Goal: Task Accomplishment & Management: Manage account settings

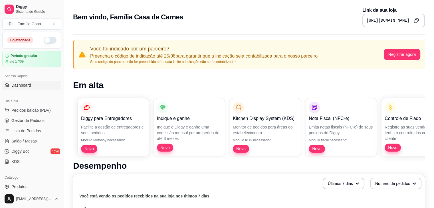
click at [116, 6] on div "Bem vindo, Família Casa de Carnes Link da sua loja [URL][DOMAIN_NAME]" at bounding box center [249, 15] width 370 height 31
click at [44, 39] on button "button" at bounding box center [50, 40] width 13 height 7
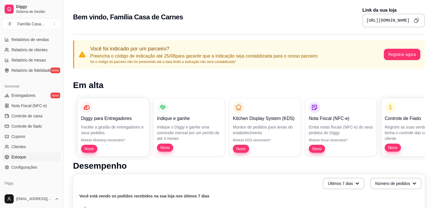
click at [19, 156] on span "Estoque" at bounding box center [18, 157] width 15 height 6
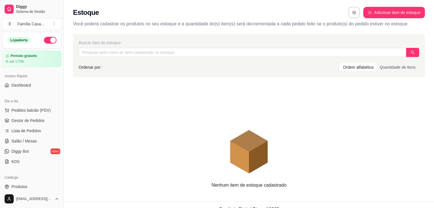
click at [47, 39] on button "button" at bounding box center [50, 40] width 13 height 7
click at [30, 186] on link "Produtos" at bounding box center [31, 186] width 59 height 9
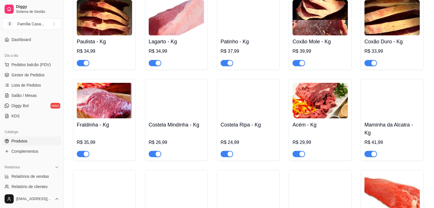
scroll to position [1023, 0]
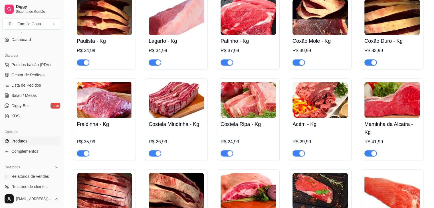
click at [117, 168] on div "Picanha Premium- Kg R$ 99,90 Filé Mignon - Kg R$ 43,99 Alcatra - Kg R$ 41,99 Co…" at bounding box center [249, 160] width 352 height 497
click at [172, 109] on img at bounding box center [176, 100] width 55 height 36
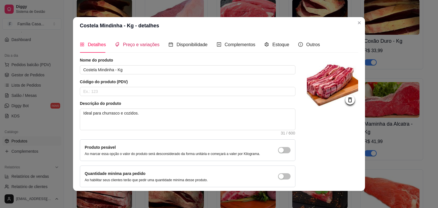
click at [144, 45] on span "Preço e variações" at bounding box center [141, 44] width 37 height 5
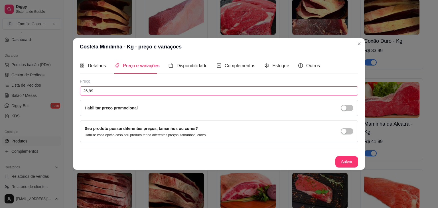
click at [97, 92] on input "26,99" at bounding box center [219, 90] width 278 height 9
type input "24,99"
click at [349, 160] on button "Salvar" at bounding box center [347, 162] width 22 height 11
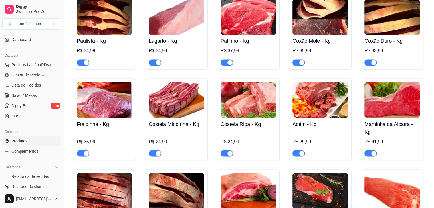
click at [174, 94] on img at bounding box center [176, 100] width 55 height 36
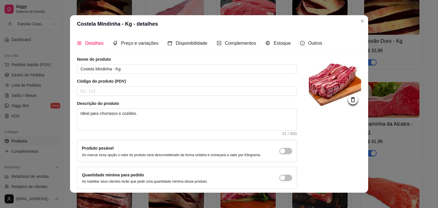
click at [174, 94] on input "text" at bounding box center [187, 91] width 220 height 9
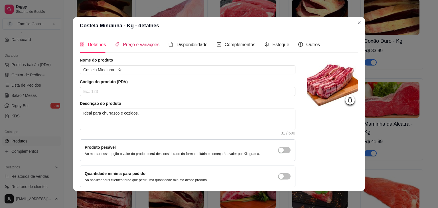
click at [145, 43] on span "Preço e variações" at bounding box center [141, 44] width 37 height 5
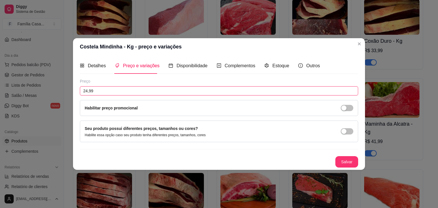
click at [102, 94] on input "24,99" at bounding box center [219, 90] width 278 height 9
type input "22,99"
click at [351, 159] on button "Salvar" at bounding box center [347, 162] width 22 height 11
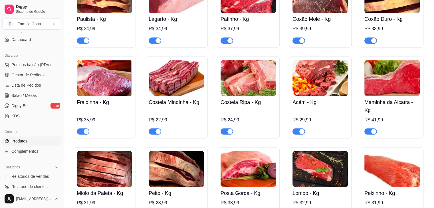
scroll to position [1045, 0]
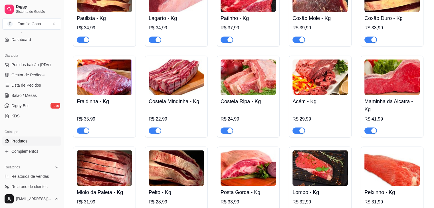
click at [190, 86] on img at bounding box center [176, 77] width 55 height 36
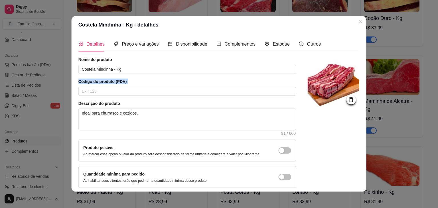
click at [190, 86] on div "Código do produto (PDV)" at bounding box center [187, 87] width 218 height 17
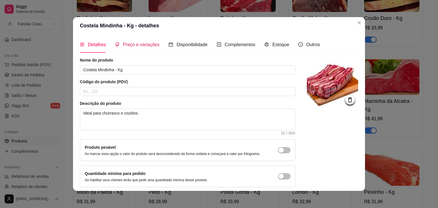
click at [149, 45] on span "Preço e variações" at bounding box center [141, 44] width 37 height 5
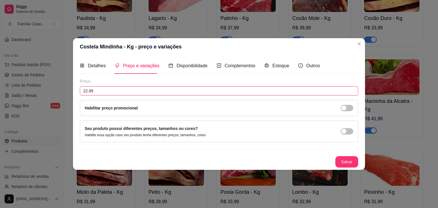
click at [101, 94] on input "22,99" at bounding box center [219, 90] width 278 height 9
type input "24,99"
click at [349, 162] on button "Salvar" at bounding box center [347, 162] width 22 height 11
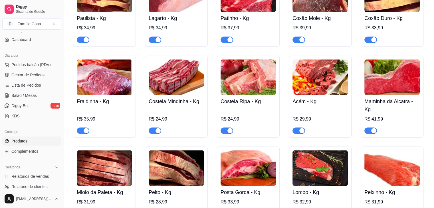
click at [260, 94] on img at bounding box center [247, 77] width 55 height 36
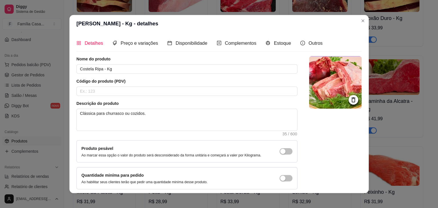
click at [260, 94] on input "text" at bounding box center [186, 91] width 221 height 9
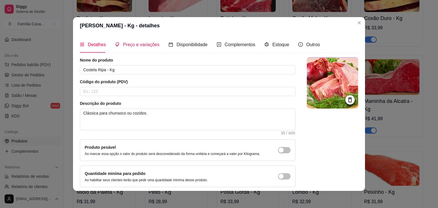
click at [138, 45] on span "Preço e variações" at bounding box center [141, 44] width 37 height 5
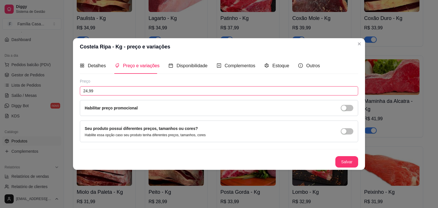
click at [101, 92] on input "24,99" at bounding box center [219, 90] width 278 height 9
type input "22,99"
click at [348, 159] on button "Salvar" at bounding box center [347, 162] width 22 height 11
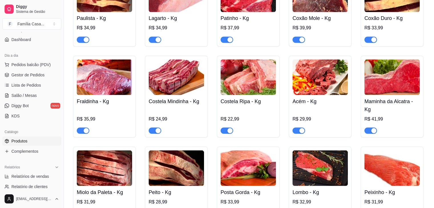
click at [319, 83] on img at bounding box center [319, 77] width 55 height 36
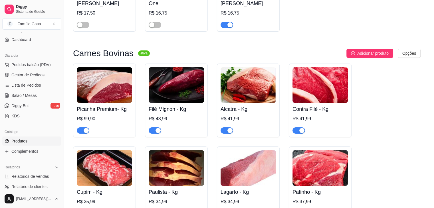
click at [319, 83] on img at bounding box center [332, 83] width 52 height 52
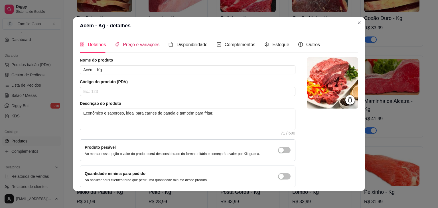
click at [139, 44] on span "Preço e variações" at bounding box center [141, 44] width 37 height 5
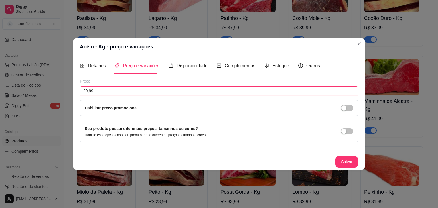
click at [100, 90] on input "29,99" at bounding box center [219, 90] width 278 height 9
type input "30,99"
click at [344, 161] on button "Salvar" at bounding box center [347, 162] width 22 height 11
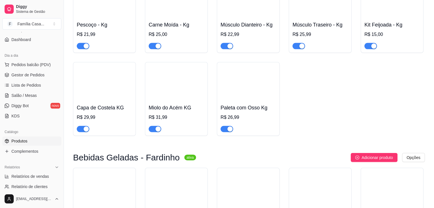
scroll to position [1296, 0]
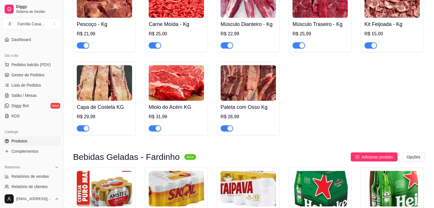
click at [108, 6] on img at bounding box center [104, 0] width 55 height 36
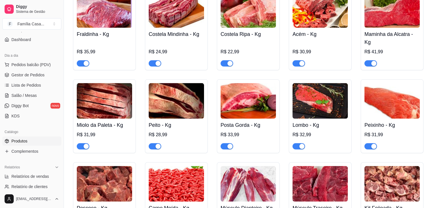
scroll to position [1105, 0]
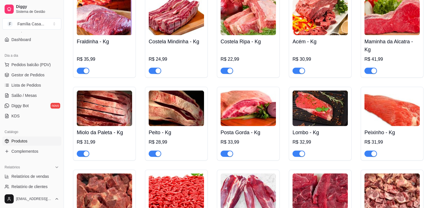
click at [180, 119] on img at bounding box center [176, 109] width 55 height 36
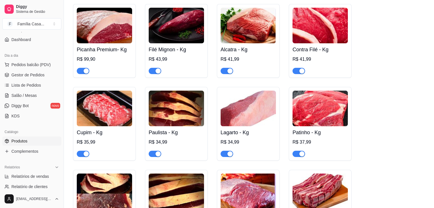
click at [180, 119] on textarea "Carne de segunda extremamente saborosa, ideal para churrasco e cozidos." at bounding box center [184, 119] width 217 height 21
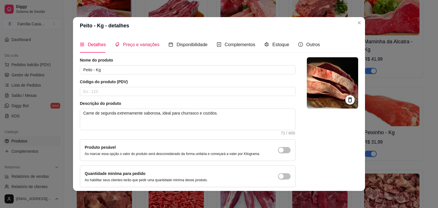
click at [137, 44] on span "Preço e variações" at bounding box center [141, 44] width 37 height 5
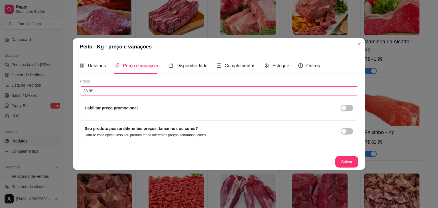
click at [98, 92] on input "28,99" at bounding box center [219, 90] width 278 height 9
type input "27,99"
click at [352, 159] on button "Salvar" at bounding box center [347, 162] width 22 height 11
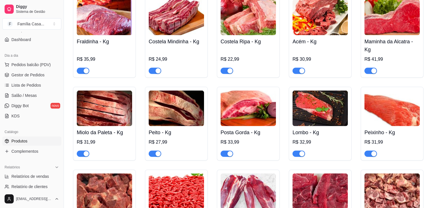
click at [252, 101] on img at bounding box center [247, 109] width 55 height 36
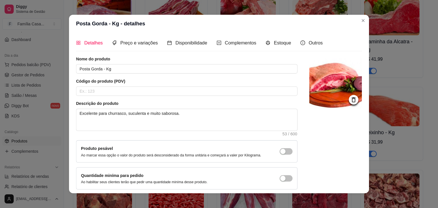
click at [252, 101] on article "Descrição do produto" at bounding box center [187, 104] width 222 height 6
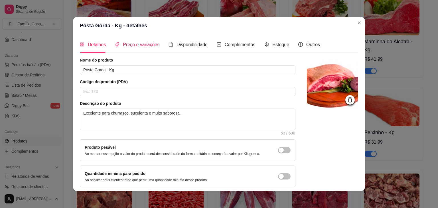
click at [137, 44] on span "Preço e variações" at bounding box center [141, 44] width 37 height 5
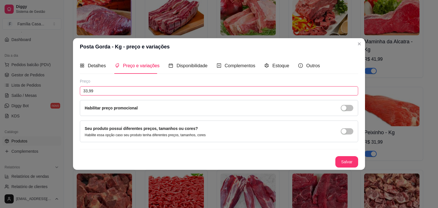
click at [100, 90] on input "33,99" at bounding box center [219, 90] width 278 height 9
type input "31,99"
click at [348, 163] on button "Salvar" at bounding box center [347, 162] width 22 height 11
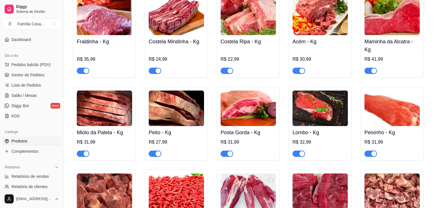
click at [307, 121] on img at bounding box center [319, 109] width 55 height 36
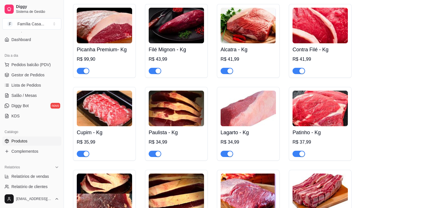
click at [307, 121] on div at bounding box center [333, 122] width 52 height 133
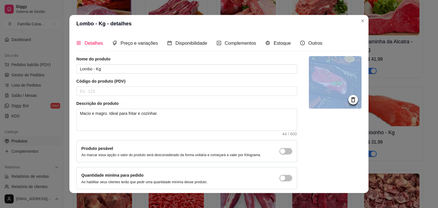
click at [309, 121] on div at bounding box center [335, 122] width 52 height 133
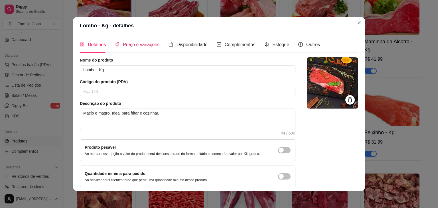
click at [128, 41] on div "Preço e variações" at bounding box center [137, 44] width 44 height 7
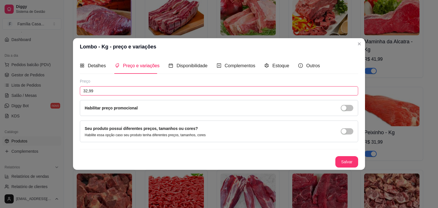
click at [95, 93] on input "32,99" at bounding box center [219, 90] width 278 height 9
type input "33,99"
click at [342, 159] on button "Salvar" at bounding box center [347, 162] width 22 height 11
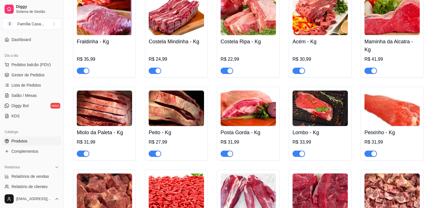
click at [399, 124] on img at bounding box center [391, 109] width 55 height 36
click at [377, 117] on img at bounding box center [391, 109] width 55 height 36
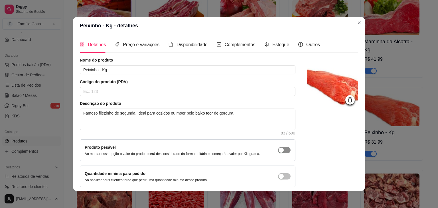
click at [279, 148] on div "button" at bounding box center [281, 150] width 5 height 5
click at [143, 44] on span "Preço e variações" at bounding box center [141, 44] width 37 height 5
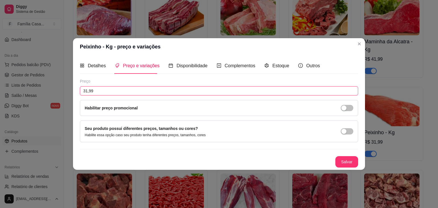
click at [115, 92] on input "31,99" at bounding box center [219, 90] width 278 height 9
type input "30,99"
click at [348, 160] on button "Salvar" at bounding box center [347, 162] width 22 height 11
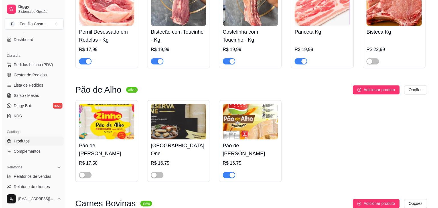
scroll to position [676, 0]
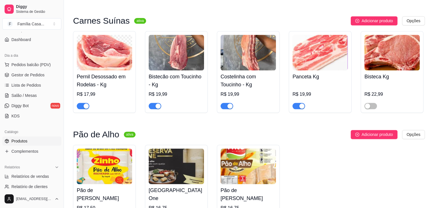
click at [395, 56] on img at bounding box center [391, 53] width 55 height 36
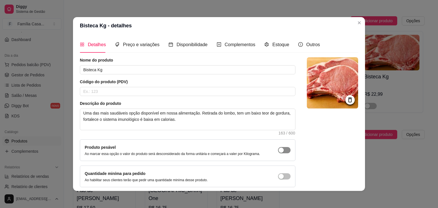
click at [278, 150] on button "button" at bounding box center [284, 150] width 13 height 6
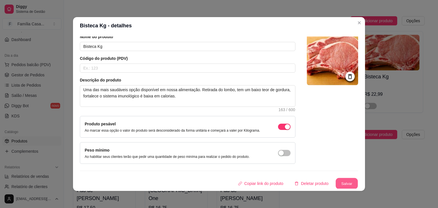
click at [337, 181] on button "Salvar" at bounding box center [347, 183] width 22 height 11
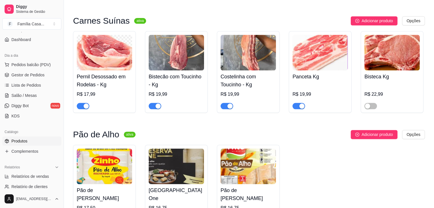
click at [314, 53] on img at bounding box center [319, 53] width 55 height 36
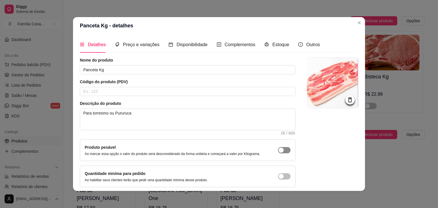
click at [279, 151] on div "button" at bounding box center [281, 150] width 5 height 5
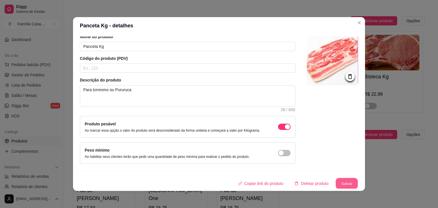
click at [336, 181] on button "Salvar" at bounding box center [347, 183] width 22 height 11
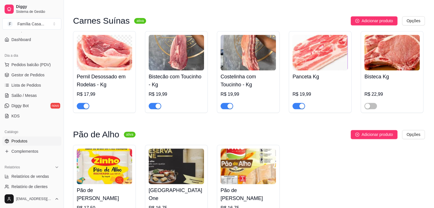
click at [237, 55] on img at bounding box center [247, 53] width 55 height 36
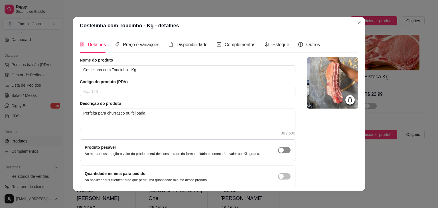
click at [279, 150] on div "button" at bounding box center [281, 150] width 5 height 5
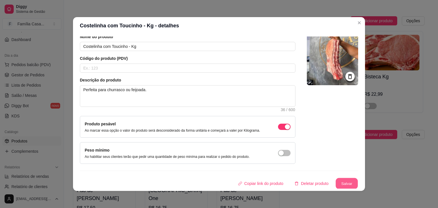
click at [342, 182] on button "Salvar" at bounding box center [347, 183] width 22 height 11
click at [339, 182] on button "Salvar" at bounding box center [347, 183] width 22 height 11
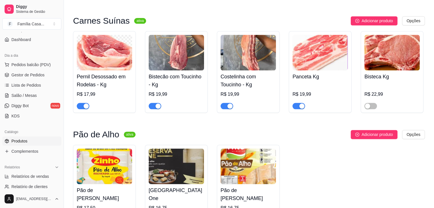
click at [244, 61] on img at bounding box center [247, 53] width 55 height 36
click at [171, 60] on img at bounding box center [176, 53] width 55 height 36
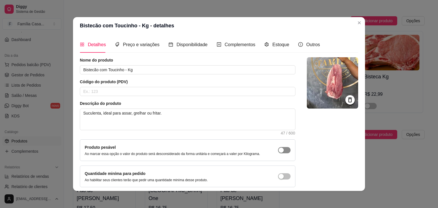
click at [279, 148] on div "button" at bounding box center [281, 150] width 5 height 5
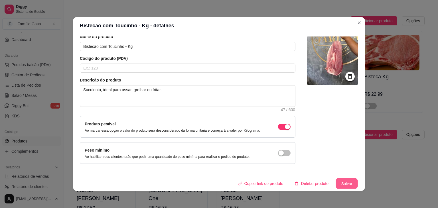
click at [340, 179] on button "Salvar" at bounding box center [347, 183] width 22 height 11
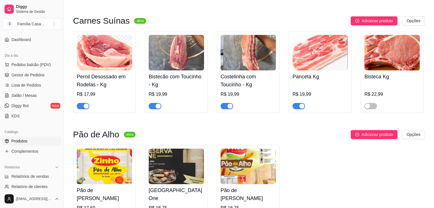
click at [117, 69] on img at bounding box center [104, 53] width 55 height 36
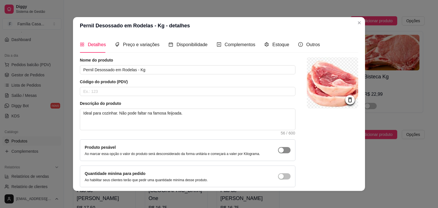
click at [279, 150] on span "button" at bounding box center [284, 150] width 13 height 6
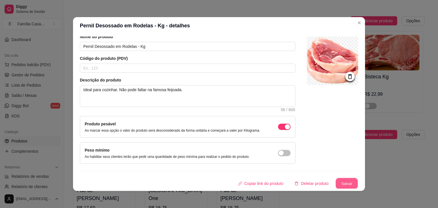
click at [341, 182] on button "Salvar" at bounding box center [347, 183] width 22 height 11
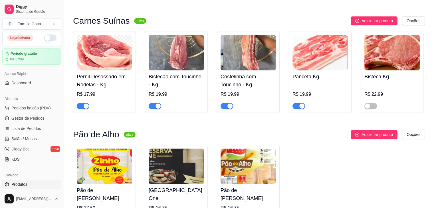
scroll to position [0, 0]
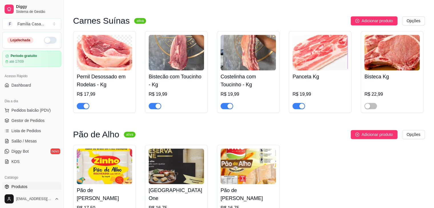
click at [44, 40] on button "button" at bounding box center [50, 40] width 13 height 7
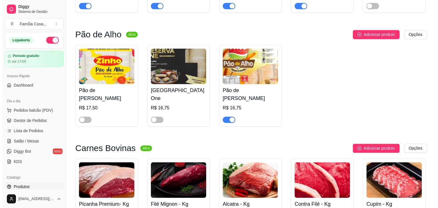
scroll to position [844, 0]
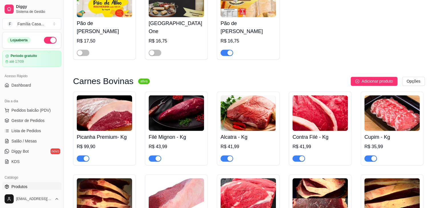
click at [114, 139] on h4 "Picanha Premium- Kg" at bounding box center [104, 137] width 55 height 8
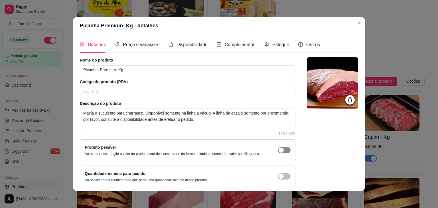
click at [279, 149] on div "button" at bounding box center [281, 150] width 5 height 5
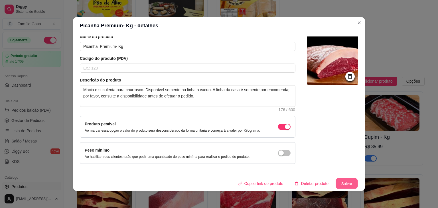
click at [336, 184] on button "Salvar" at bounding box center [347, 183] width 22 height 11
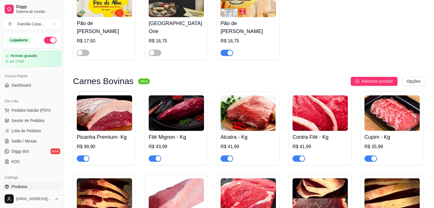
click at [193, 126] on img at bounding box center [176, 113] width 55 height 36
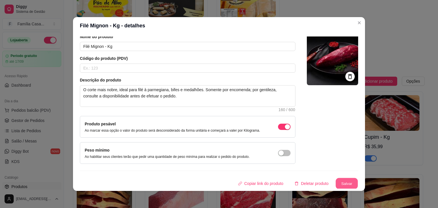
click at [340, 181] on button "Salvar" at bounding box center [347, 183] width 22 height 11
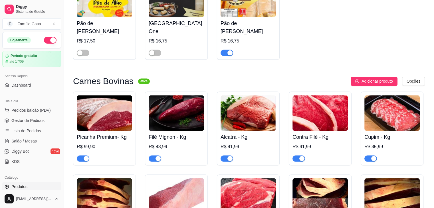
click at [254, 116] on img at bounding box center [247, 113] width 55 height 36
click at [313, 112] on img at bounding box center [319, 113] width 55 height 36
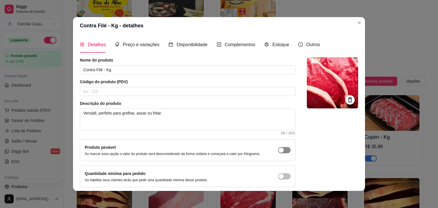
click at [279, 151] on div "button" at bounding box center [281, 150] width 5 height 5
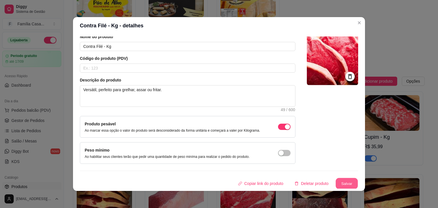
click at [338, 178] on button "Salvar" at bounding box center [347, 183] width 22 height 11
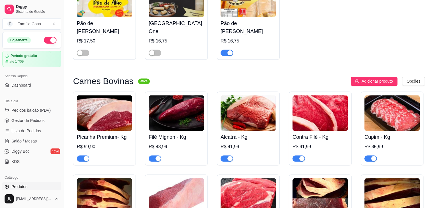
click at [389, 115] on img at bounding box center [391, 113] width 55 height 36
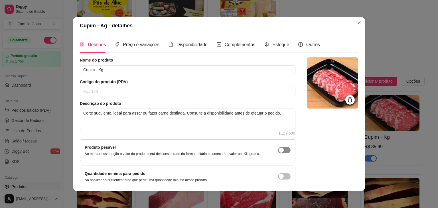
click at [278, 147] on button "button" at bounding box center [284, 150] width 13 height 6
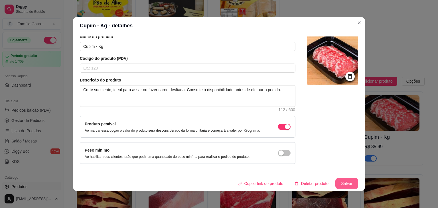
click at [339, 182] on button "Salvar" at bounding box center [346, 183] width 23 height 11
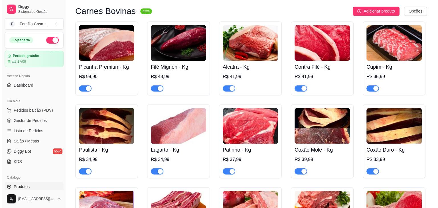
scroll to position [932, 0]
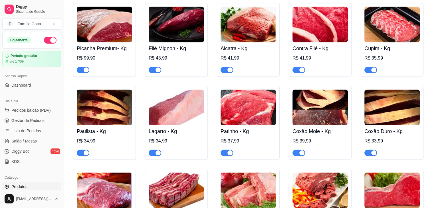
click at [103, 111] on img at bounding box center [104, 108] width 55 height 36
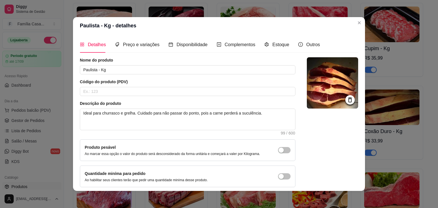
click at [271, 146] on div "Produto pesável Ao marcar essa opção o valor do produto será desconsiderado da …" at bounding box center [188, 150] width 206 height 12
click at [279, 152] on div "button" at bounding box center [281, 150] width 5 height 5
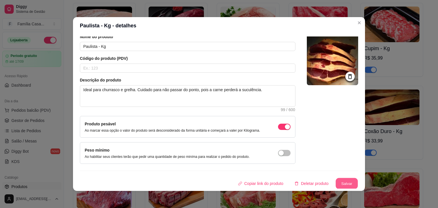
click at [341, 181] on button "Salvar" at bounding box center [347, 183] width 22 height 11
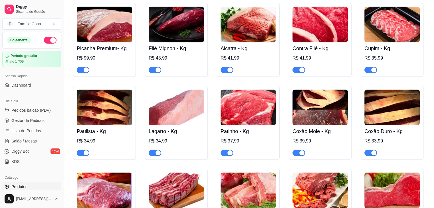
click at [177, 111] on img at bounding box center [176, 108] width 55 height 36
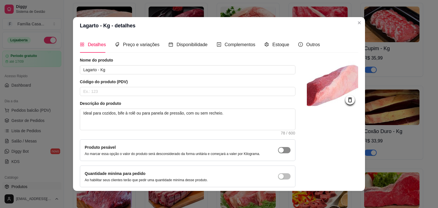
click at [279, 149] on div "button" at bounding box center [281, 150] width 5 height 5
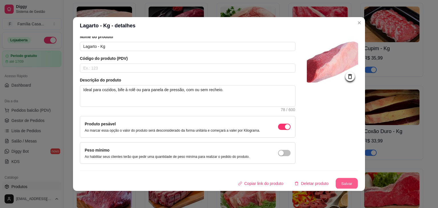
click at [342, 185] on button "Salvar" at bounding box center [347, 183] width 22 height 11
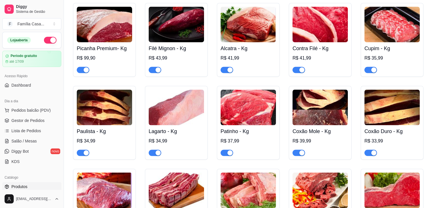
click at [233, 125] on img at bounding box center [247, 108] width 55 height 36
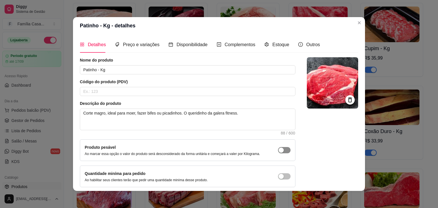
click at [279, 150] on div "button" at bounding box center [281, 150] width 5 height 5
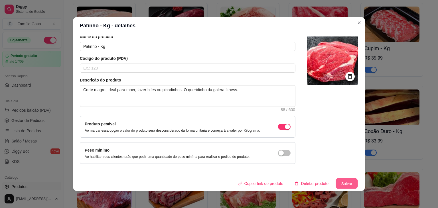
click at [342, 182] on button "Salvar" at bounding box center [347, 183] width 22 height 11
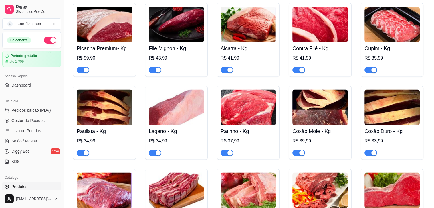
click at [311, 106] on img at bounding box center [319, 108] width 55 height 36
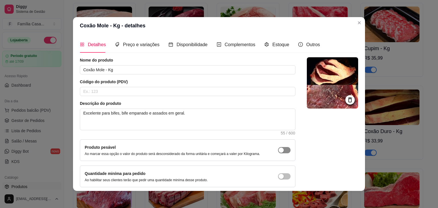
click at [279, 149] on div "button" at bounding box center [281, 150] width 5 height 5
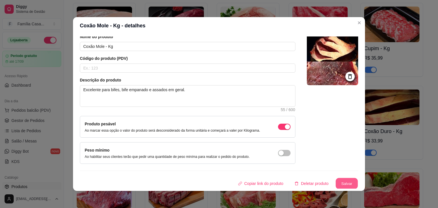
click at [337, 182] on button "Salvar" at bounding box center [347, 183] width 22 height 11
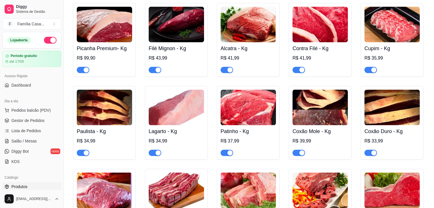
click at [384, 98] on img at bounding box center [391, 108] width 55 height 36
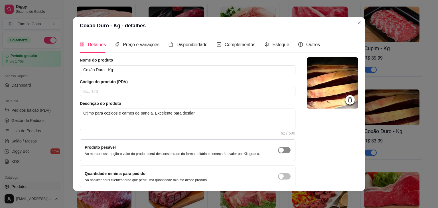
click at [279, 151] on div "button" at bounding box center [281, 150] width 5 height 5
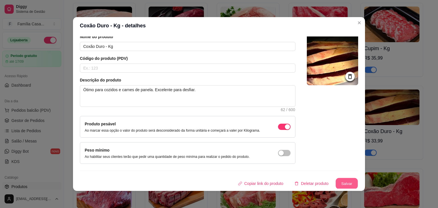
click at [343, 182] on button "Salvar" at bounding box center [347, 183] width 22 height 11
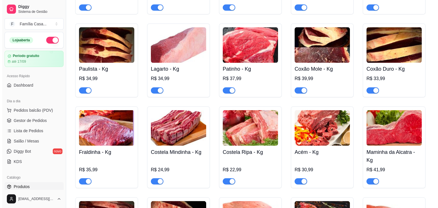
scroll to position [1010, 0]
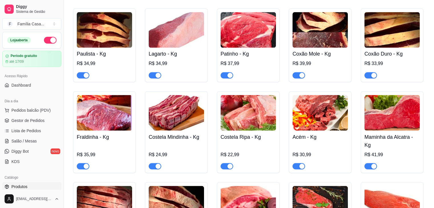
click at [103, 107] on img at bounding box center [104, 113] width 55 height 36
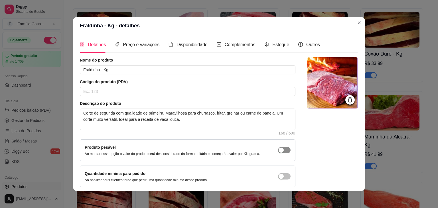
click at [279, 148] on div "button" at bounding box center [281, 150] width 5 height 5
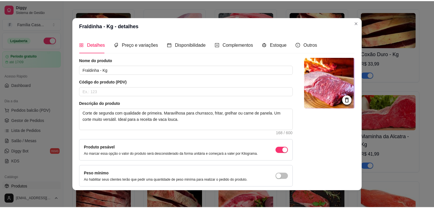
scroll to position [23, 0]
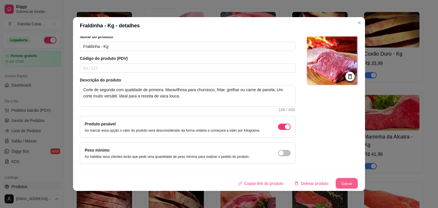
click at [346, 180] on button "Salvar" at bounding box center [347, 183] width 22 height 11
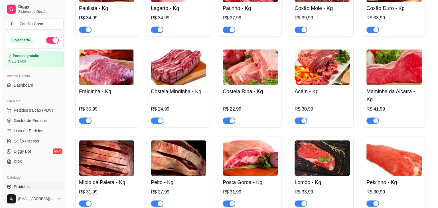
scroll to position [1067, 0]
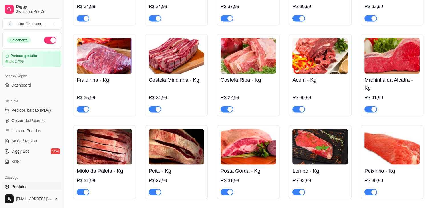
click at [107, 150] on img at bounding box center [104, 147] width 55 height 36
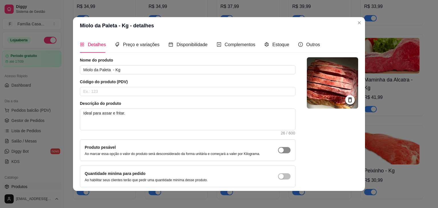
click at [279, 151] on div "button" at bounding box center [281, 150] width 5 height 5
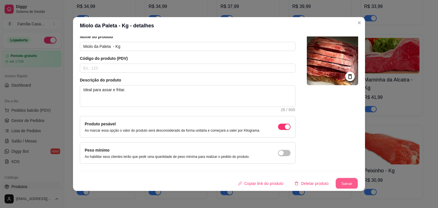
click at [343, 185] on button "Salvar" at bounding box center [347, 183] width 22 height 11
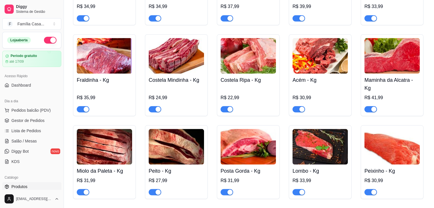
click at [105, 67] on img at bounding box center [104, 56] width 55 height 36
click at [177, 152] on img at bounding box center [176, 147] width 55 height 36
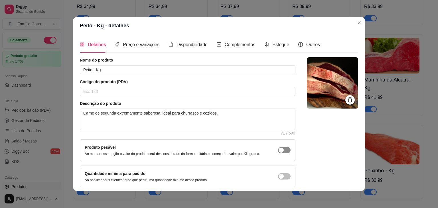
click at [279, 150] on div "button" at bounding box center [281, 150] width 5 height 5
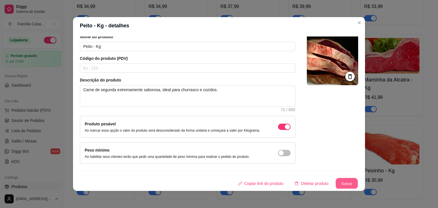
click at [340, 186] on button "Salvar" at bounding box center [347, 183] width 22 height 11
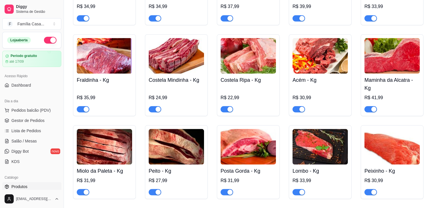
click at [243, 146] on img at bounding box center [247, 147] width 55 height 36
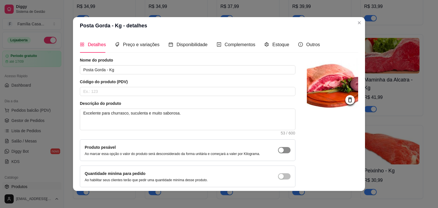
click at [279, 149] on div "button" at bounding box center [281, 150] width 5 height 5
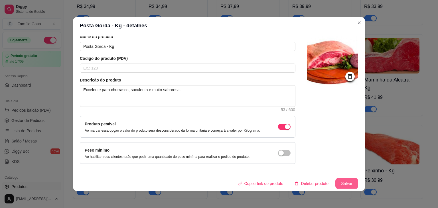
click at [343, 181] on button "Salvar" at bounding box center [346, 183] width 23 height 11
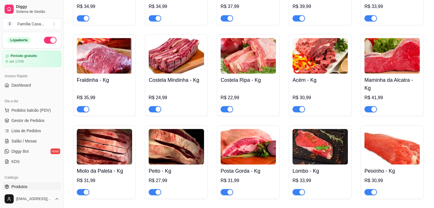
click at [315, 155] on img at bounding box center [319, 147] width 55 height 36
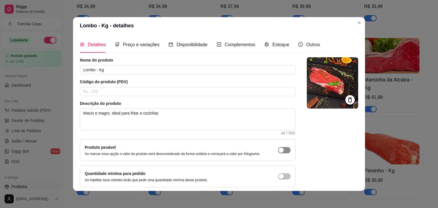
click at [278, 147] on button "button" at bounding box center [284, 150] width 13 height 6
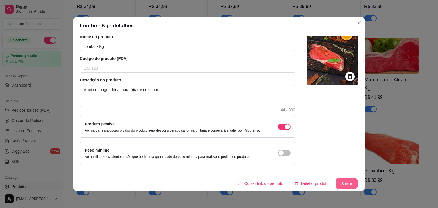
click at [347, 182] on button "Salvar" at bounding box center [347, 183] width 22 height 11
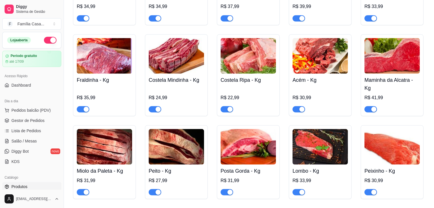
click at [398, 155] on img at bounding box center [391, 147] width 55 height 36
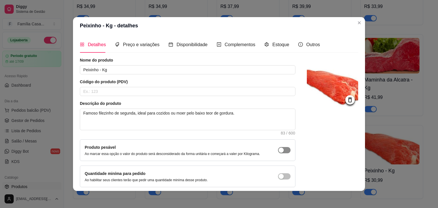
click at [279, 151] on div "button" at bounding box center [281, 150] width 5 height 5
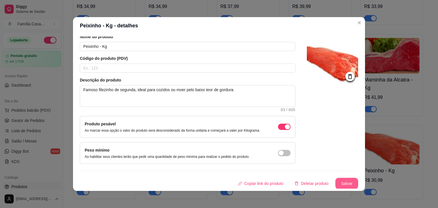
click at [340, 182] on button "Salvar" at bounding box center [346, 183] width 23 height 11
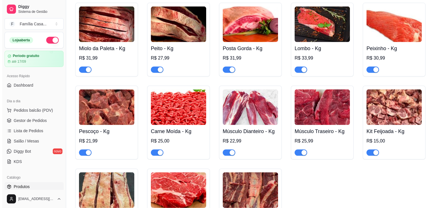
scroll to position [1193, 0]
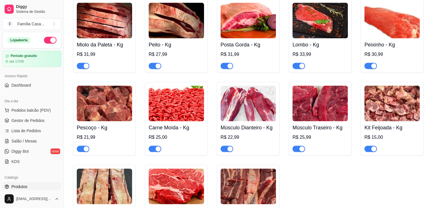
click at [91, 105] on img at bounding box center [104, 104] width 55 height 36
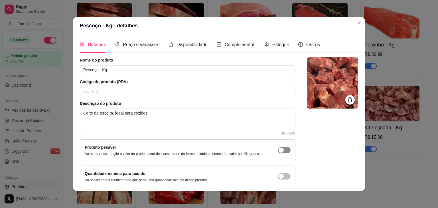
click at [278, 153] on span "button" at bounding box center [284, 150] width 13 height 6
click at [147, 44] on span "Preço e variações" at bounding box center [141, 44] width 37 height 5
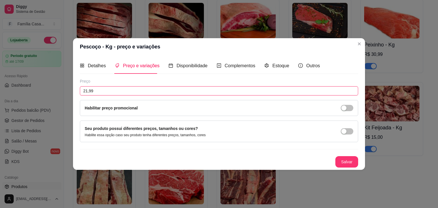
click at [99, 91] on input "21,99" at bounding box center [219, 90] width 278 height 9
type input "20,99"
click at [343, 160] on button "Salvar" at bounding box center [347, 162] width 22 height 11
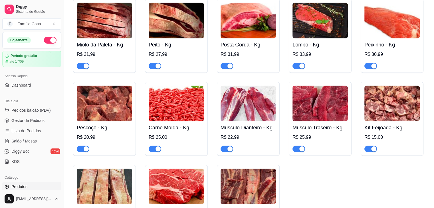
click at [94, 103] on img at bounding box center [104, 104] width 55 height 36
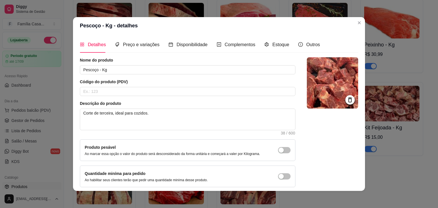
click at [333, 69] on img at bounding box center [332, 82] width 51 height 51
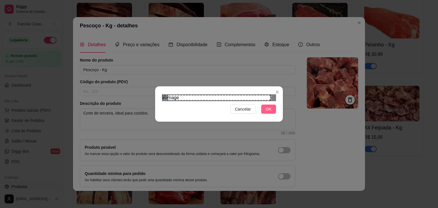
click at [267, 112] on span "OK" at bounding box center [269, 109] width 6 height 6
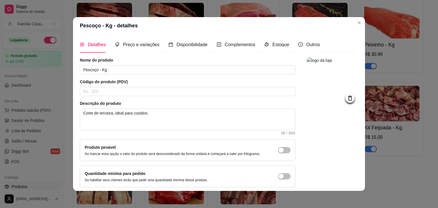
scroll to position [23, 0]
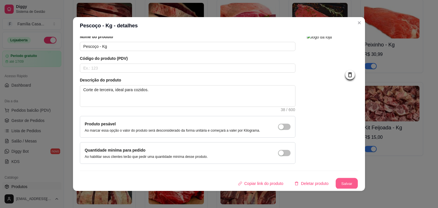
click at [337, 178] on button "Salvar" at bounding box center [347, 183] width 22 height 11
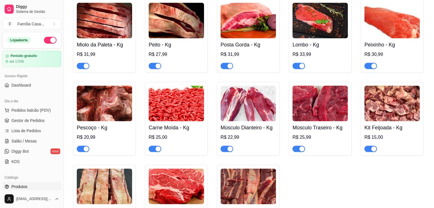
click at [192, 100] on img at bounding box center [176, 104] width 55 height 36
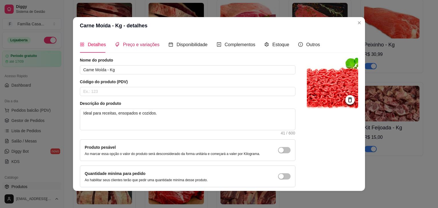
click at [151, 44] on span "Preço e variações" at bounding box center [141, 44] width 37 height 5
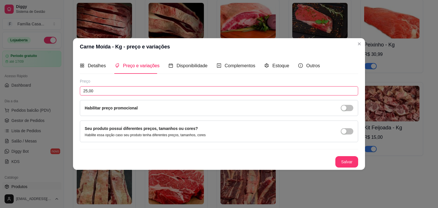
click at [93, 90] on input "25,00" at bounding box center [219, 90] width 278 height 9
type input "23,99"
click at [346, 109] on div "button" at bounding box center [343, 108] width 5 height 5
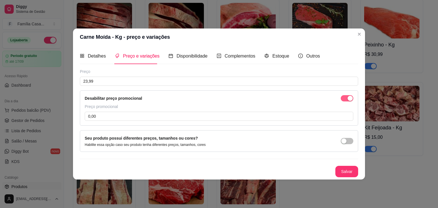
click at [348, 98] on div "button" at bounding box center [350, 98] width 5 height 5
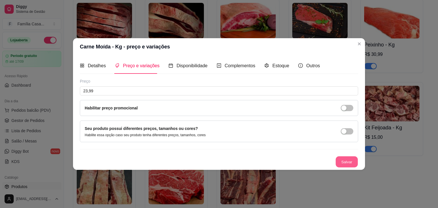
click at [348, 160] on button "Salvar" at bounding box center [347, 162] width 22 height 11
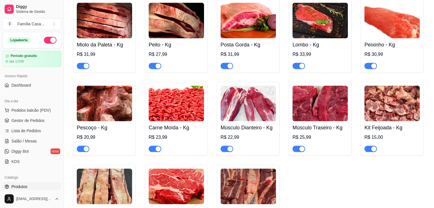
click at [180, 118] on img at bounding box center [176, 104] width 55 height 36
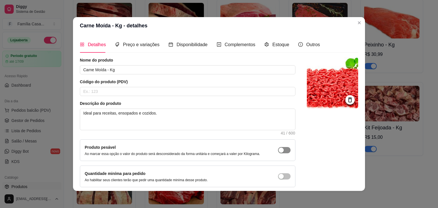
click at [279, 151] on div "button" at bounding box center [281, 150] width 5 height 5
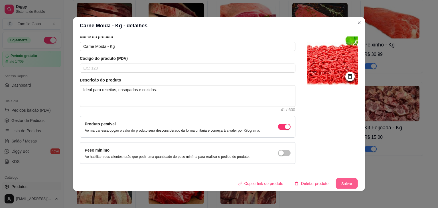
click at [342, 183] on button "Salvar" at bounding box center [347, 183] width 22 height 11
click at [342, 185] on button "Salvar" at bounding box center [347, 183] width 22 height 11
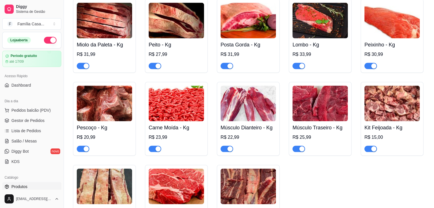
click at [386, 112] on img at bounding box center [391, 104] width 55 height 36
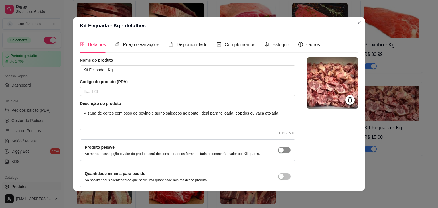
click at [279, 148] on div "button" at bounding box center [281, 150] width 5 height 5
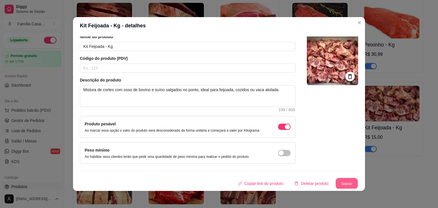
click at [346, 182] on button "Salvar" at bounding box center [347, 183] width 22 height 11
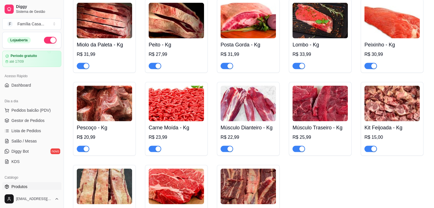
click at [346, 28] on img at bounding box center [319, 21] width 55 height 36
click at [391, 111] on img at bounding box center [391, 104] width 55 height 36
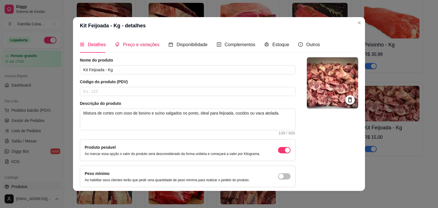
click at [147, 47] on span "Preço e variações" at bounding box center [141, 44] width 37 height 5
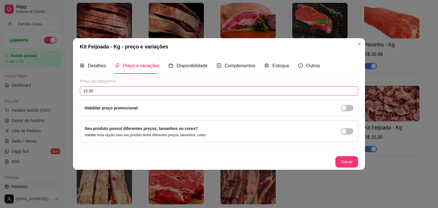
click at [100, 90] on input "15,00" at bounding box center [219, 90] width 278 height 9
type input "14,99"
click at [342, 158] on button "Salvar" at bounding box center [346, 161] width 23 height 11
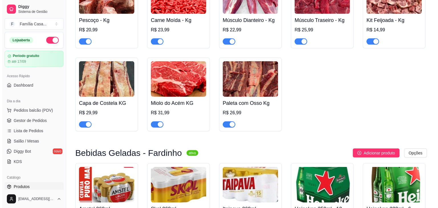
scroll to position [1319, 0]
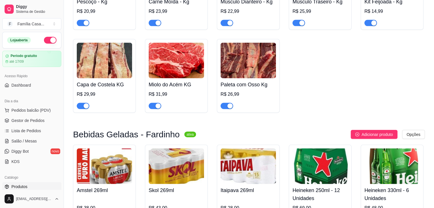
click at [97, 66] on img at bounding box center [104, 61] width 55 height 36
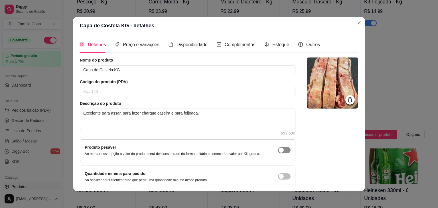
click at [278, 149] on button "button" at bounding box center [284, 150] width 13 height 6
click at [141, 42] on span "Preço e variações" at bounding box center [141, 44] width 37 height 5
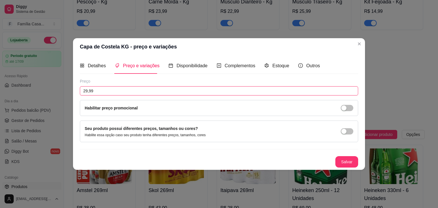
click at [104, 94] on input "29,99" at bounding box center [219, 90] width 278 height 9
type input "28,99"
click at [342, 160] on button "Salvar" at bounding box center [347, 162] width 22 height 11
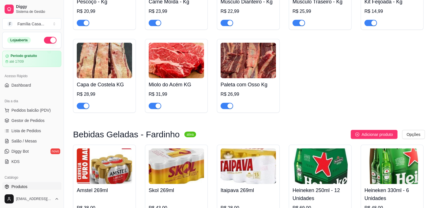
click at [243, 63] on img at bounding box center [247, 61] width 55 height 36
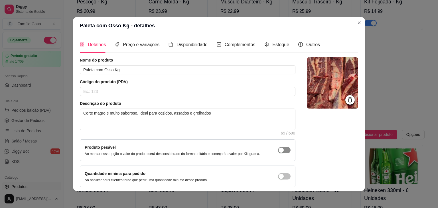
click at [279, 151] on div "button" at bounding box center [281, 150] width 5 height 5
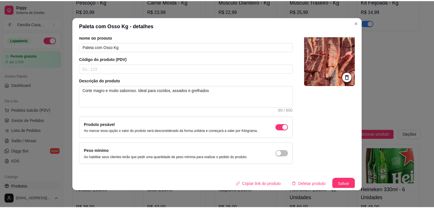
scroll to position [23, 0]
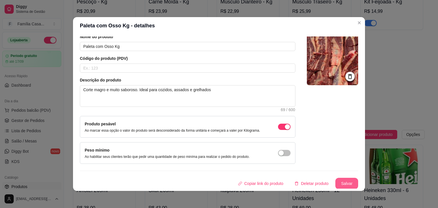
click at [341, 187] on button "Salvar" at bounding box center [346, 183] width 23 height 11
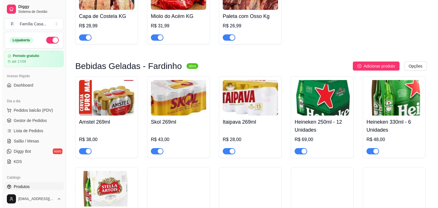
scroll to position [1399, 0]
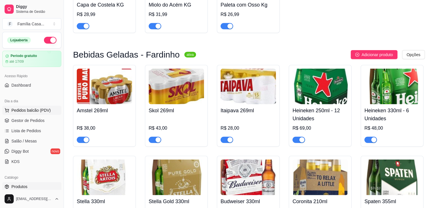
click at [34, 110] on span "Pedidos balcão (PDV)" at bounding box center [30, 111] width 39 height 6
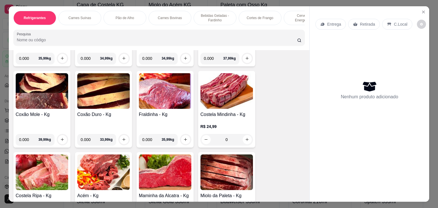
scroll to position [968, 0]
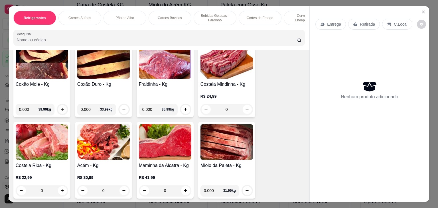
click at [60, 108] on icon "increase-product-quantity" at bounding box center [62, 110] width 4 height 4
click at [42, 68] on img at bounding box center [42, 61] width 52 height 36
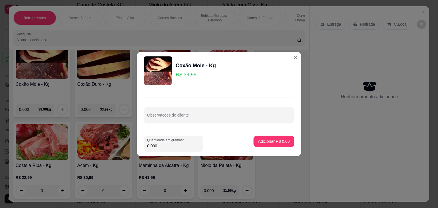
click at [164, 148] on input "0.000" at bounding box center [173, 146] width 52 height 6
type input "1.000"
click at [265, 139] on p "Adicionar R$ 39,99" at bounding box center [272, 141] width 33 height 5
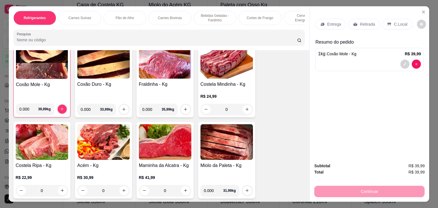
scroll to position [968, 0]
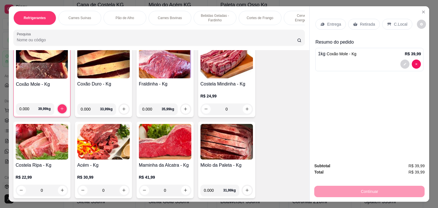
click at [330, 22] on p "Entrega" at bounding box center [334, 24] width 14 height 6
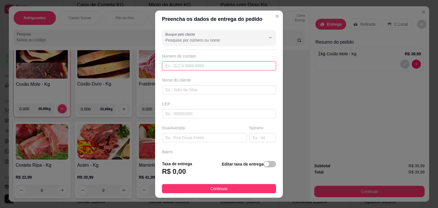
click at [229, 63] on input "text" at bounding box center [219, 65] width 114 height 9
type input "[PHONE_NUMBER]"
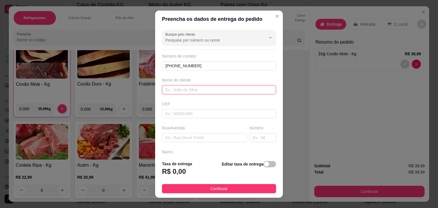
click at [201, 90] on input "text" at bounding box center [219, 89] width 114 height 9
click at [165, 89] on input "[DEMOGRAPHIC_DATA] de Elvirinha" at bounding box center [219, 89] width 114 height 9
type input "[DEMOGRAPHIC_DATA] de Elvirinha"
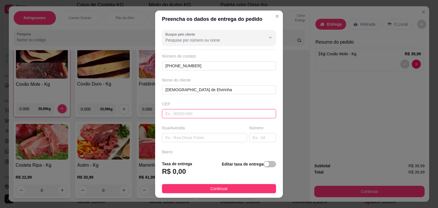
click at [175, 114] on input "text" at bounding box center [219, 113] width 114 height 9
type input "44930000"
type input "Presidente [PERSON_NAME]"
type input "44930000"
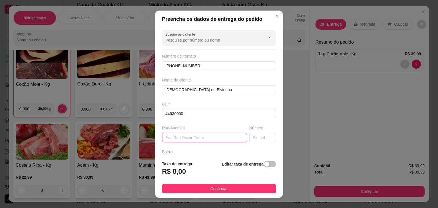
click at [171, 139] on input "text" at bounding box center [204, 137] width 85 height 9
click at [171, 139] on input "av" at bounding box center [204, 137] width 85 height 9
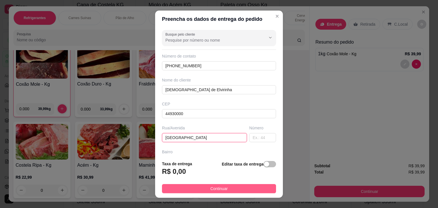
type input "[GEOGRAPHIC_DATA]"
click at [190, 187] on button "Continuar" at bounding box center [219, 188] width 114 height 9
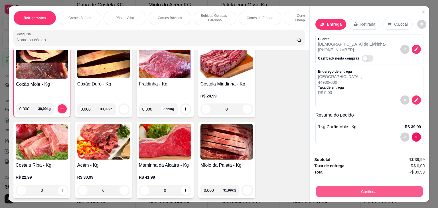
click at [354, 188] on button "Continuar" at bounding box center [369, 191] width 107 height 11
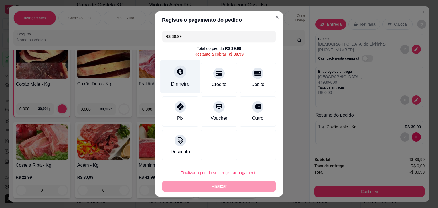
click at [175, 79] on div "Dinheiro" at bounding box center [180, 76] width 40 height 33
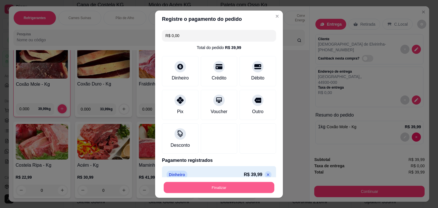
click at [216, 187] on button "Finalizar" at bounding box center [219, 187] width 111 height 11
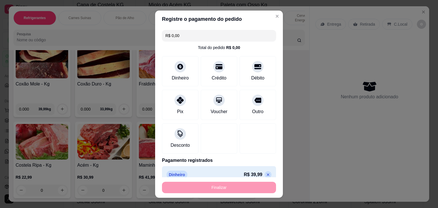
type input "-R$ 39,99"
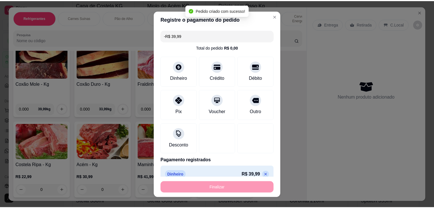
scroll to position [968, 0]
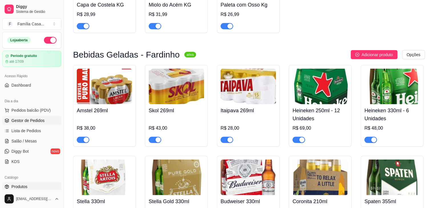
click at [29, 121] on span "Gestor de Pedidos" at bounding box center [27, 121] width 33 height 6
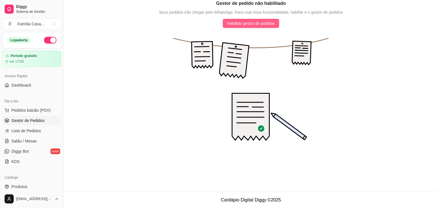
click at [241, 22] on span "Habilitar gestor de pedidos" at bounding box center [251, 23] width 48 height 6
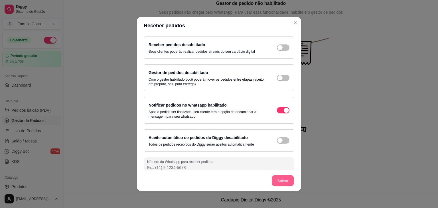
click at [285, 177] on button "Salvar" at bounding box center [283, 180] width 22 height 11
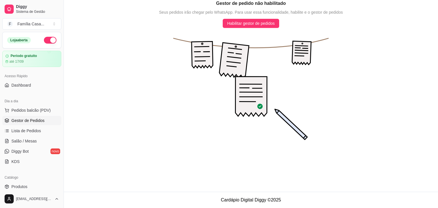
click at [61, 190] on div "[EMAIL_ADDRESS][DOMAIN_NAME]" at bounding box center [32, 199] width 64 height 18
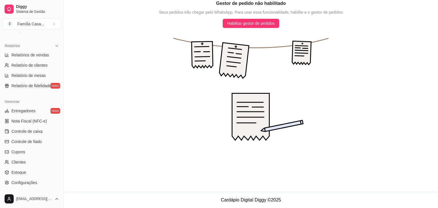
scroll to position [202, 0]
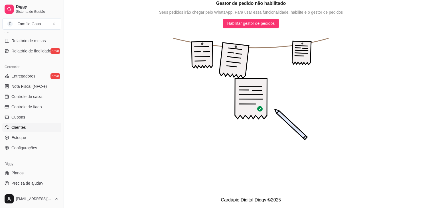
click at [33, 127] on link "Clientes" at bounding box center [31, 127] width 59 height 9
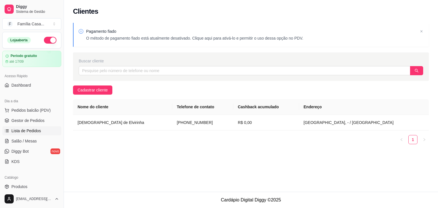
click at [27, 129] on span "Lista de Pedidos" at bounding box center [26, 131] width 30 height 6
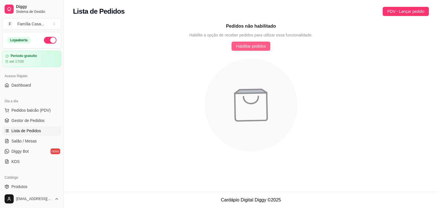
click at [258, 43] on span "Habilitar pedidos" at bounding box center [251, 46] width 30 height 6
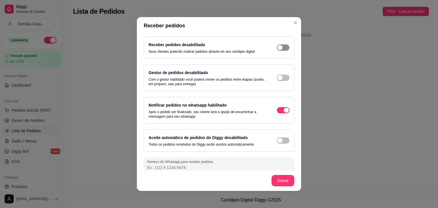
click at [277, 47] on div "button" at bounding box center [279, 47] width 5 height 5
click at [277, 79] on div "button" at bounding box center [279, 77] width 5 height 5
click at [284, 50] on div "button" at bounding box center [286, 47] width 5 height 5
click at [283, 177] on button "Salvar" at bounding box center [283, 180] width 22 height 11
click at [282, 179] on button "Salvar" at bounding box center [283, 180] width 22 height 11
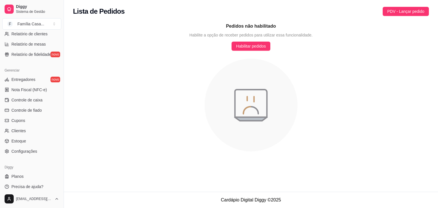
scroll to position [202, 0]
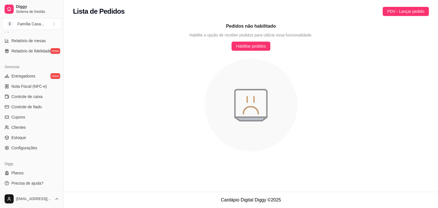
drag, startPoint x: 63, startPoint y: 159, endPoint x: 61, endPoint y: 52, distance: 107.2
click at [61, 52] on div "Diggy Sistema de Gestão F Família Casa ... Loja aberta Período gratuito até 17/…" at bounding box center [32, 104] width 64 height 208
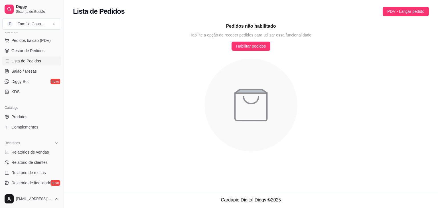
scroll to position [0, 0]
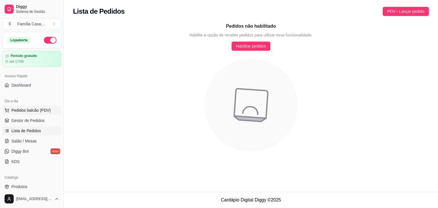
click at [33, 110] on span "Pedidos balcão (PDV)" at bounding box center [30, 111] width 39 height 6
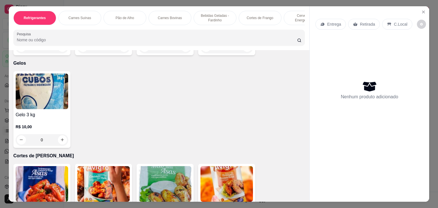
scroll to position [2615, 0]
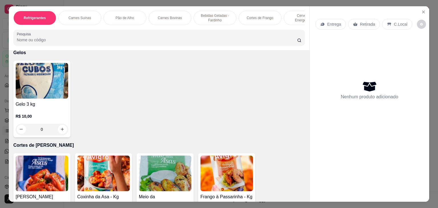
click at [331, 21] on p "Entrega" at bounding box center [334, 24] width 14 height 6
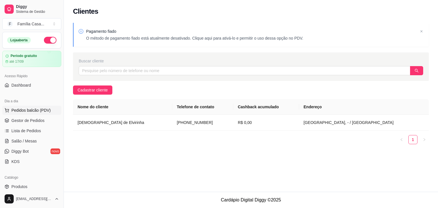
click at [28, 109] on span "Pedidos balcão (PDV)" at bounding box center [30, 111] width 39 height 6
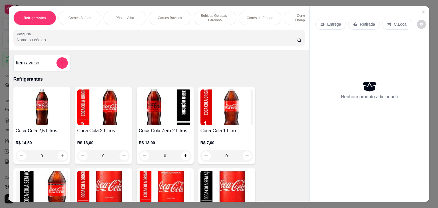
click at [163, 12] on div "Carnes Bovinas" at bounding box center [170, 18] width 43 height 14
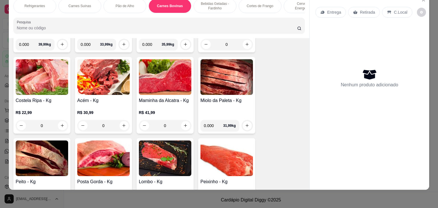
scroll to position [1028, 0]
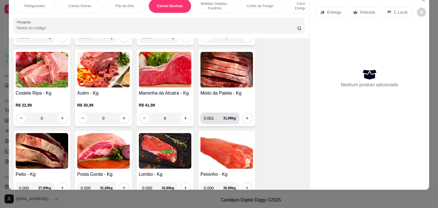
click at [218, 113] on input "0.001" at bounding box center [213, 118] width 19 height 11
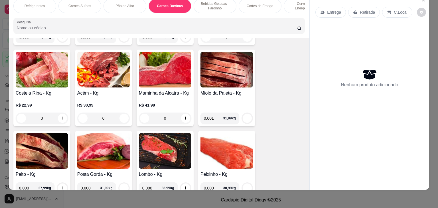
click at [218, 113] on input "0.001" at bounding box center [213, 118] width 19 height 11
type input "0.001"
click at [218, 113] on input "0.001" at bounding box center [213, 118] width 19 height 11
click at [226, 70] on img at bounding box center [226, 70] width 52 height 36
click at [235, 67] on img at bounding box center [226, 70] width 52 height 36
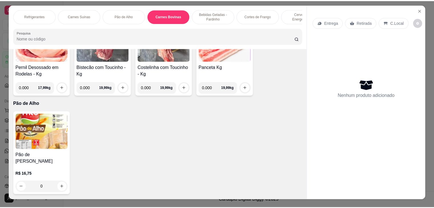
scroll to position [662, 0]
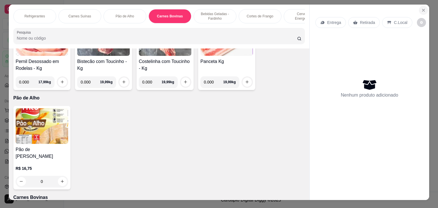
click at [423, 8] on icon "Close" at bounding box center [423, 10] width 5 height 5
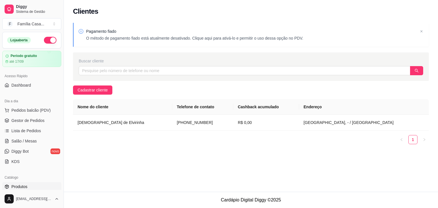
click at [19, 182] on link "Produtos" at bounding box center [31, 186] width 59 height 9
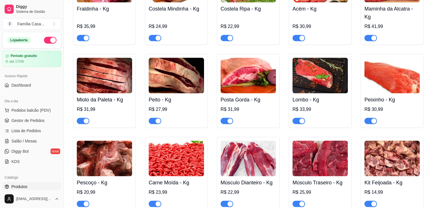
scroll to position [1134, 0]
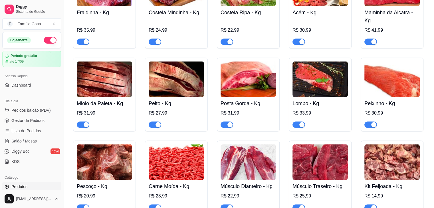
click at [116, 78] on img at bounding box center [104, 80] width 55 height 36
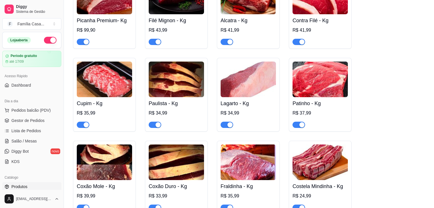
click at [116, 78] on div "Nome do produto Miolo da Paleta - Kg Código do produto (PDV) Descrição do produ…" at bounding box center [185, 123] width 219 height 132
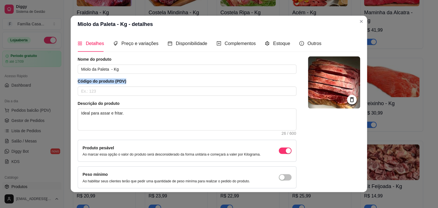
click at [116, 78] on div "Nome do produto Miolo da Paleta - Kg Código do produto (PDV) Descrição do produ…" at bounding box center [187, 123] width 219 height 132
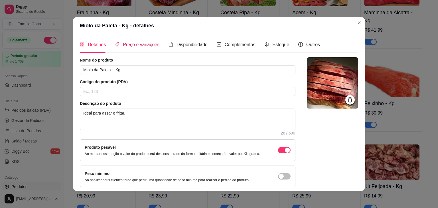
click at [139, 47] on span "Preço e variações" at bounding box center [141, 44] width 37 height 5
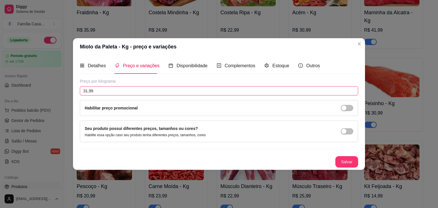
click at [103, 93] on input "31,99" at bounding box center [219, 90] width 278 height 9
type input "32,99"
click at [346, 157] on button "Salvar" at bounding box center [347, 162] width 22 height 11
click at [349, 161] on button "Salvar" at bounding box center [347, 162] width 22 height 11
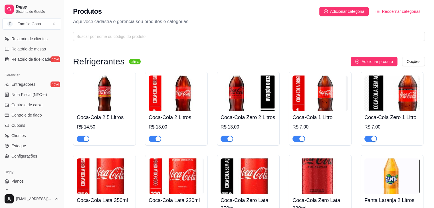
scroll to position [202, 0]
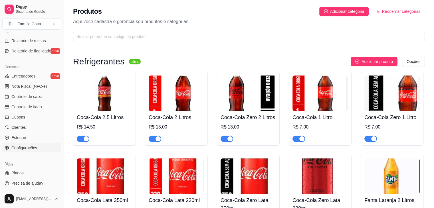
click at [20, 149] on span "Configurações" at bounding box center [24, 148] width 26 height 6
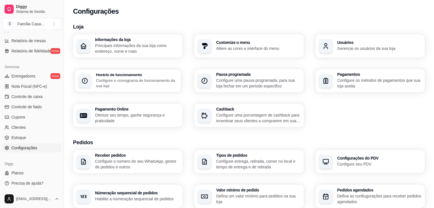
click at [133, 82] on p "Configure o cronograma de funcionamento da sua loja" at bounding box center [137, 83] width 82 height 11
